Goal: Find specific page/section: Find specific page/section

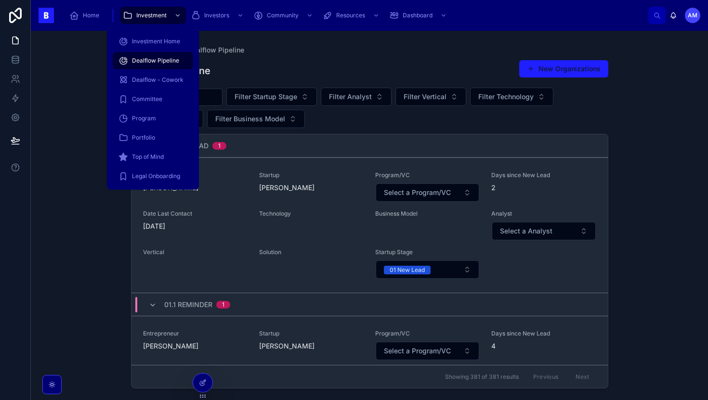
click at [143, 13] on span "Investment" at bounding box center [151, 16] width 30 height 8
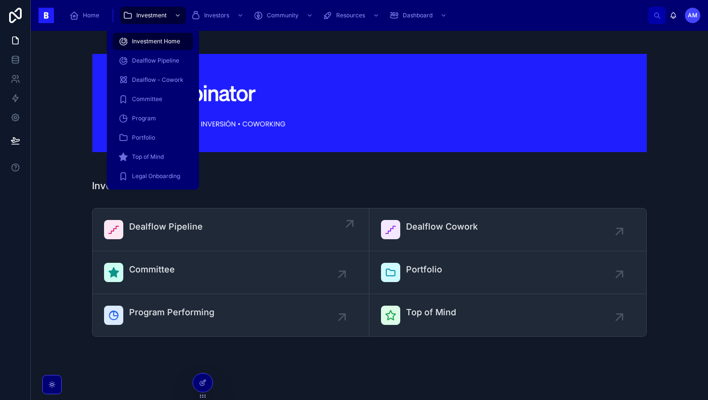
click at [156, 216] on link "Dealflow Pipeline" at bounding box center [230, 229] width 277 height 43
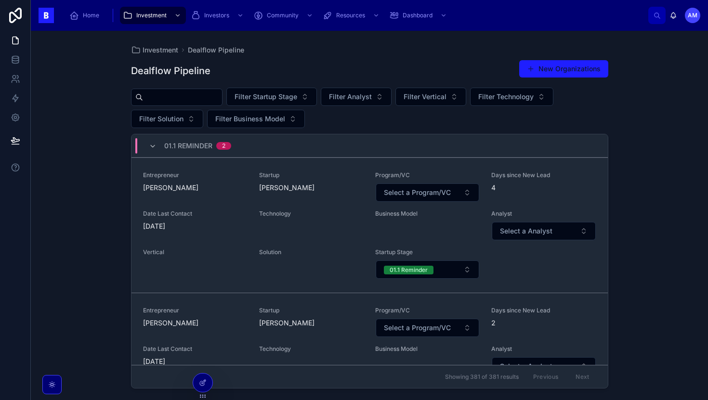
click at [243, 144] on div "01.1 Reminder 2" at bounding box center [369, 145] width 476 height 23
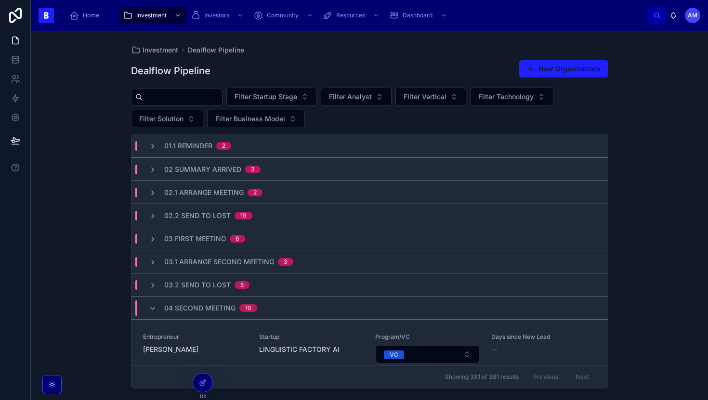
click at [206, 307] on span "04 Second Meeting" at bounding box center [199, 308] width 71 height 10
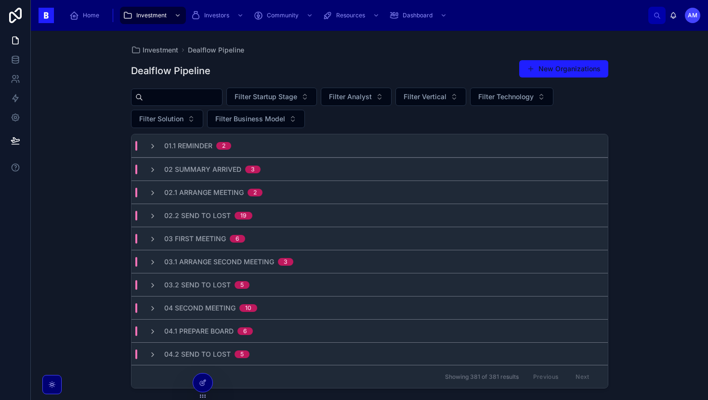
scroll to position [102, 0]
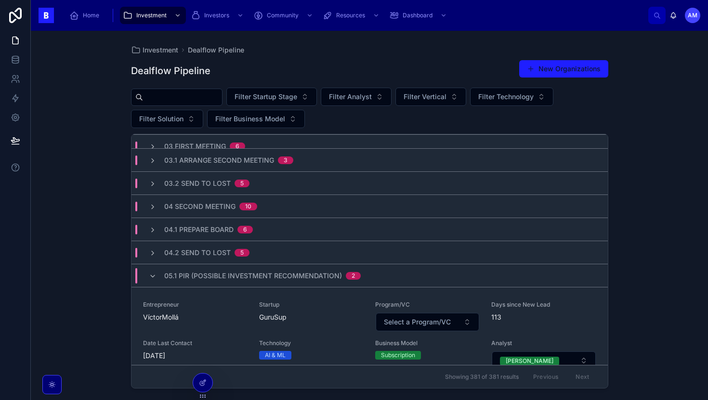
click at [221, 271] on span "05.1 PIR (Possible Investment Recommendation)" at bounding box center [253, 276] width 178 height 10
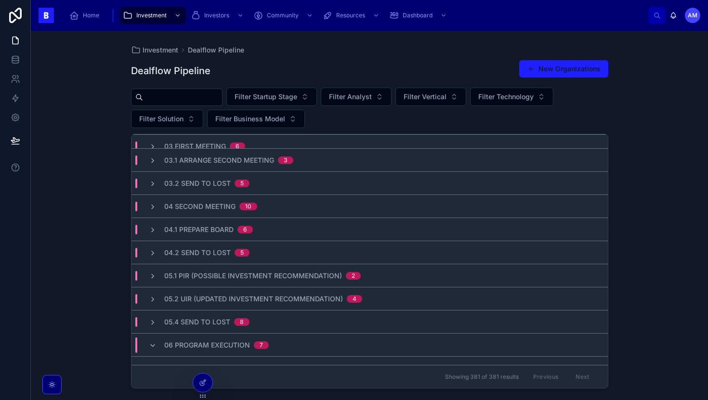
scroll to position [179, 0]
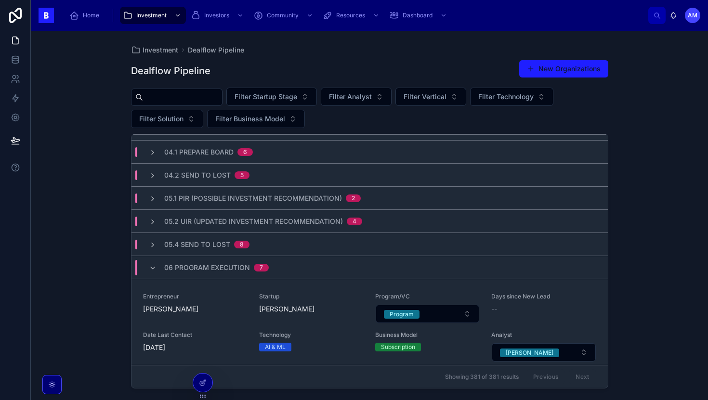
click at [221, 267] on span "06 Program Execution" at bounding box center [207, 268] width 86 height 10
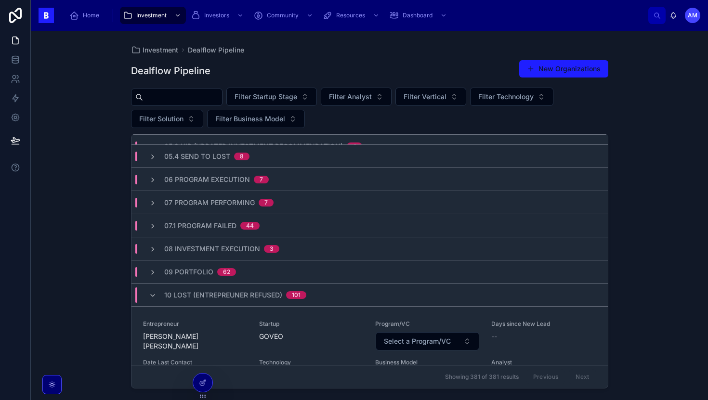
click at [211, 290] on span "10 Lost (Entrepreuner Refused)" at bounding box center [223, 295] width 118 height 10
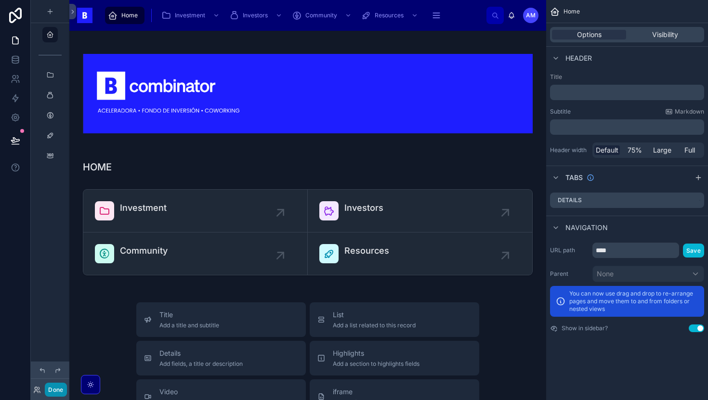
click at [54, 385] on button "Done" at bounding box center [56, 390] width 22 height 14
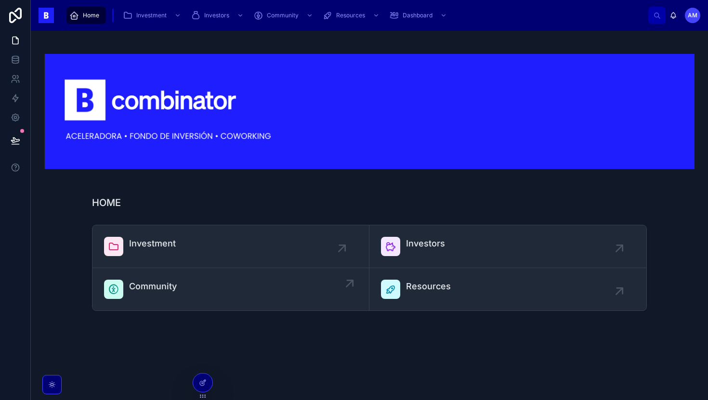
click at [198, 281] on div "Community" at bounding box center [230, 289] width 253 height 19
